Goal: Transaction & Acquisition: Purchase product/service

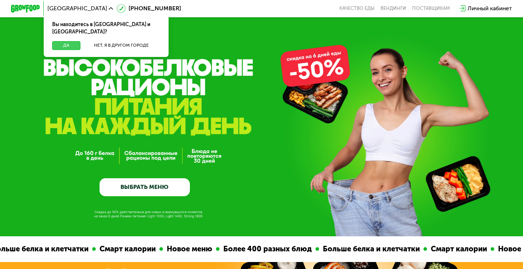
click at [65, 41] on button "Да" at bounding box center [66, 45] width 28 height 9
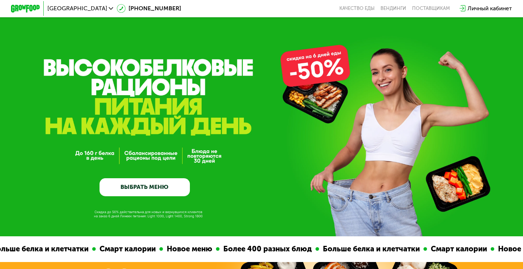
click at [169, 187] on link "ВЫБРАТЬ МЕНЮ" at bounding box center [145, 187] width 90 height 18
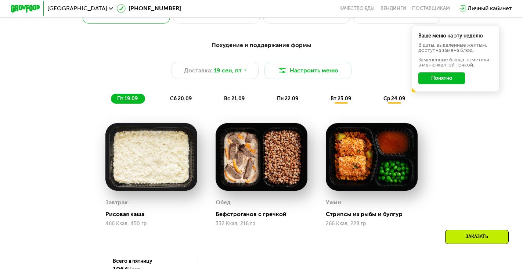
scroll to position [517, 0]
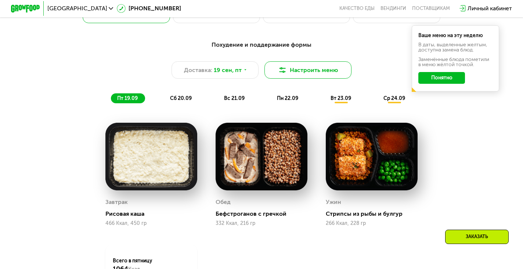
click at [310, 72] on button "Настроить меню" at bounding box center [307, 69] width 87 height 17
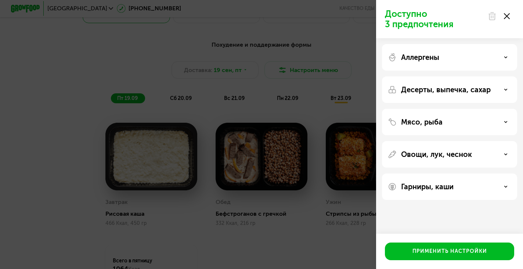
click at [450, 57] on div "Аллергены" at bounding box center [449, 57] width 123 height 9
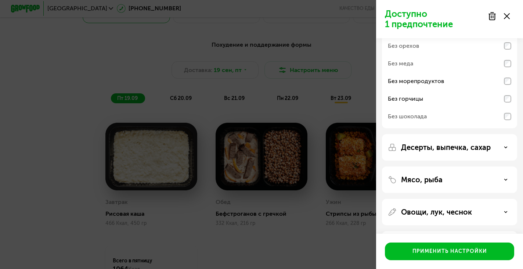
scroll to position [58, 0]
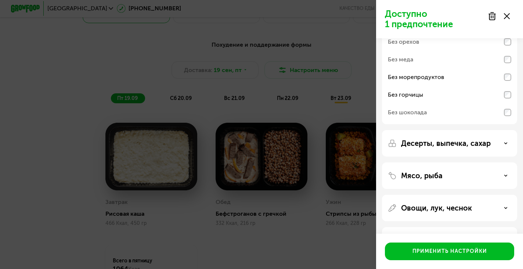
click at [505, 144] on use at bounding box center [506, 143] width 3 height 1
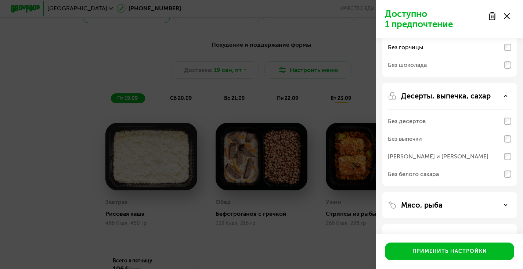
scroll to position [107, 0]
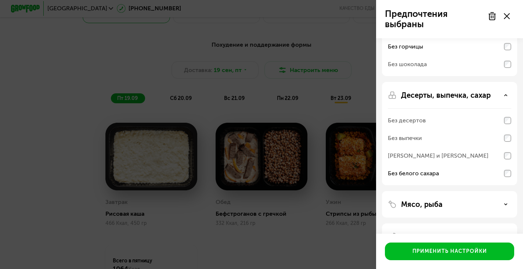
click at [504, 159] on div "[PERSON_NAME] и [PERSON_NAME]" at bounding box center [449, 156] width 123 height 18
click at [462, 155] on div "[PERSON_NAME] и [PERSON_NAME]" at bounding box center [438, 155] width 101 height 9
click at [461, 155] on div "[PERSON_NAME] и [PERSON_NAME]" at bounding box center [438, 155] width 101 height 9
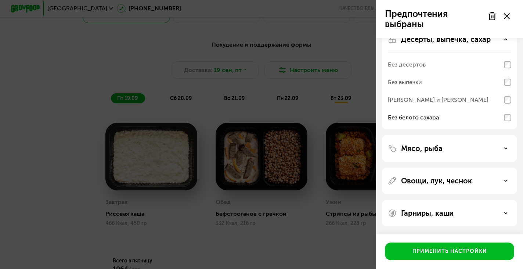
scroll to position [162, 0]
click at [501, 148] on div "Мясо, рыба" at bounding box center [449, 148] width 123 height 9
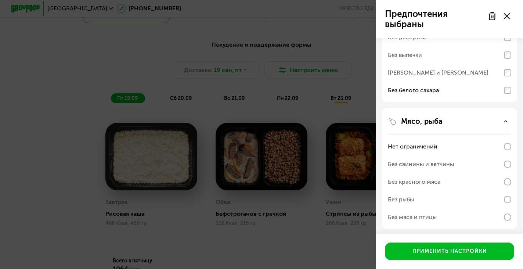
scroll to position [197, 0]
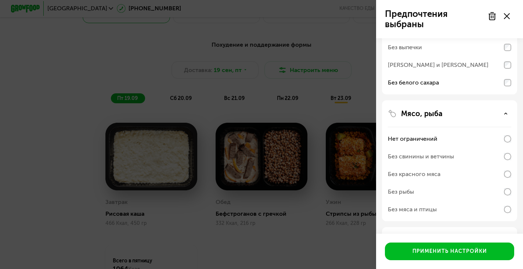
click at [295, 229] on div "Предпочтения выбраны Аллергены Без творога Без орехов Без меда Без морепродукто…" at bounding box center [261, 134] width 523 height 269
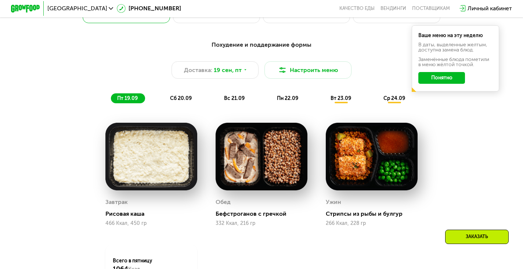
click at [443, 76] on button "Понятно" at bounding box center [441, 78] width 47 height 12
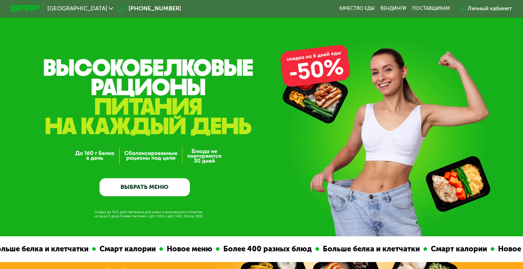
scroll to position [0, 0]
click at [170, 155] on div "GrowFood — доставка правильного питания ВЫБРАТЬ МЕНЮ" at bounding box center [145, 139] width 90 height 113
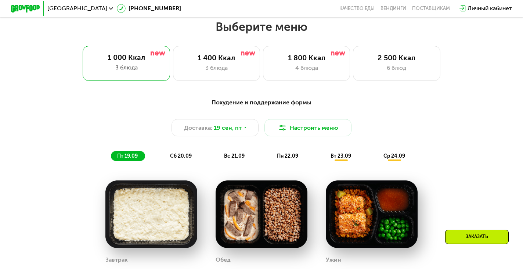
scroll to position [460, 0]
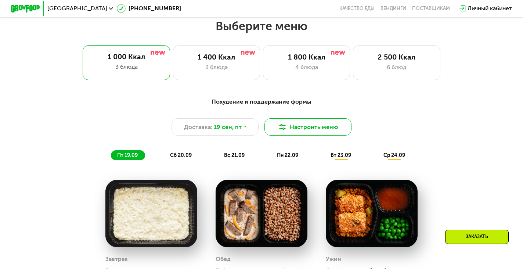
click at [326, 127] on button "Настроить меню" at bounding box center [307, 126] width 87 height 17
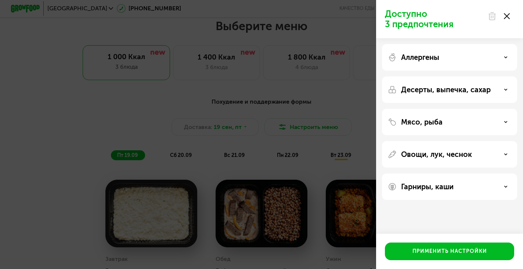
click at [473, 122] on div "Мясо, рыба" at bounding box center [449, 122] width 123 height 9
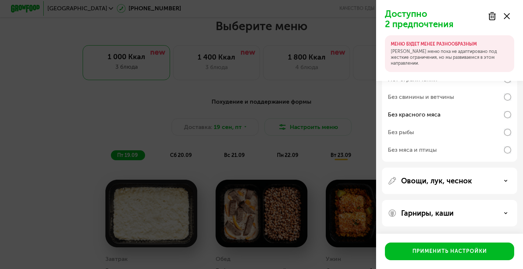
scroll to position [105, 0]
click at [503, 185] on div "Овощи, лук, чеснок" at bounding box center [449, 180] width 135 height 26
click at [507, 180] on icon at bounding box center [506, 181] width 4 height 4
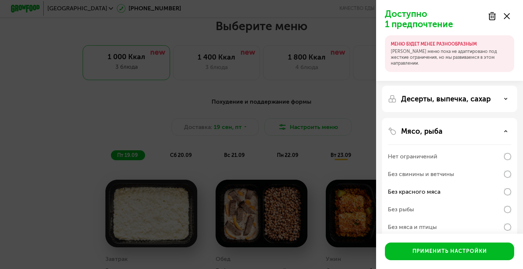
scroll to position [0, 0]
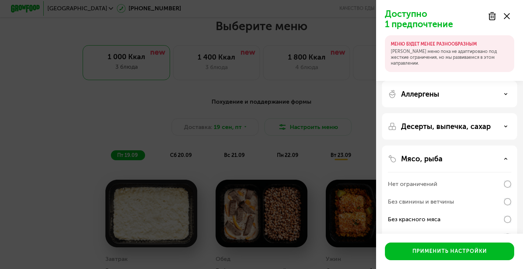
click at [499, 129] on div "Десерты, выпечка, сахар" at bounding box center [449, 126] width 123 height 9
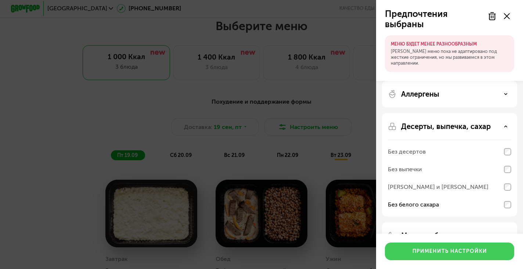
click at [469, 255] on div "Применить настройки" at bounding box center [449, 251] width 75 height 7
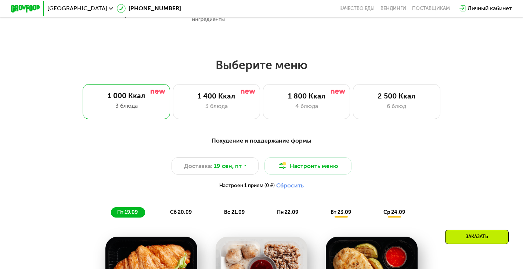
scroll to position [426, 0]
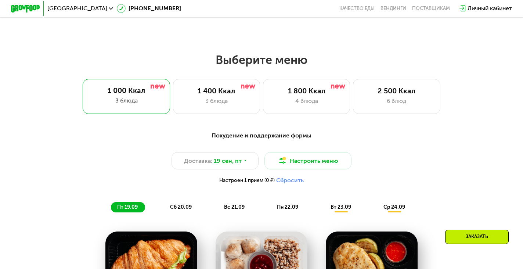
click at [237, 170] on div "Доставка: [DATE] Настроить меню Настроен 1 прием (0 ₽) Сбросить" at bounding box center [262, 170] width 430 height 36
click at [246, 157] on div "Доставка: [DATE]" at bounding box center [215, 160] width 87 height 17
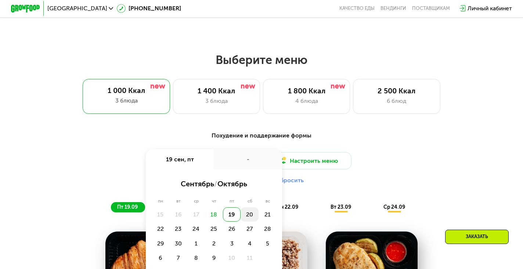
click at [252, 212] on div "20" at bounding box center [250, 214] width 18 height 15
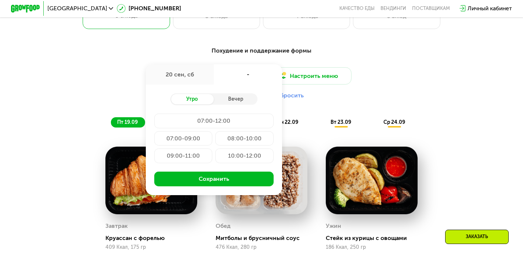
scroll to position [514, 0]
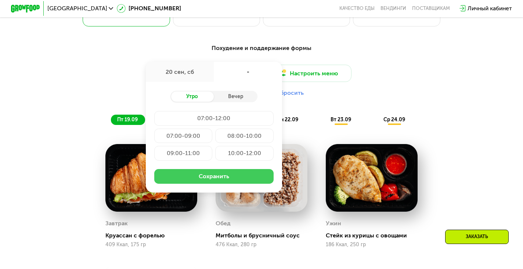
click at [243, 172] on button "Сохранить" at bounding box center [213, 176] width 119 height 15
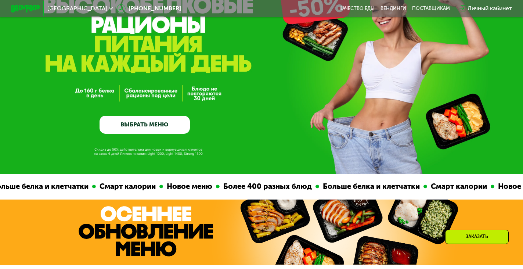
scroll to position [63, 0]
